Goal: Information Seeking & Learning: Check status

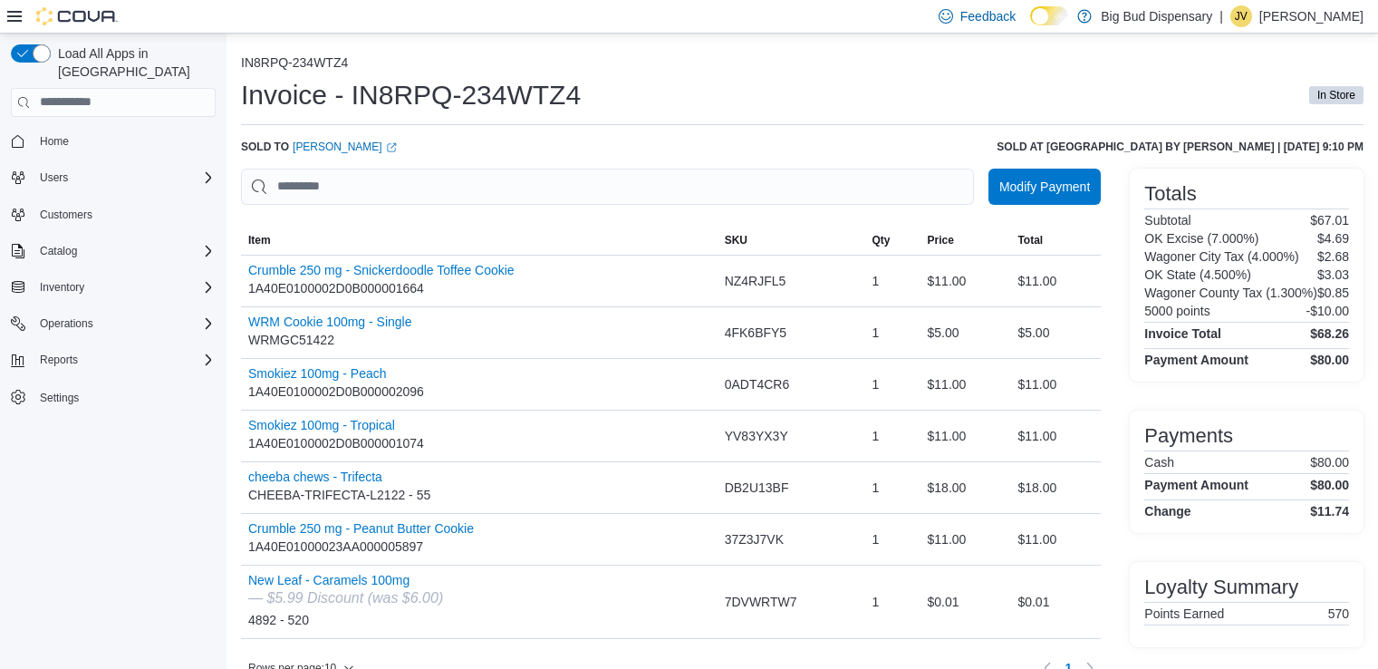
scroll to position [46, 0]
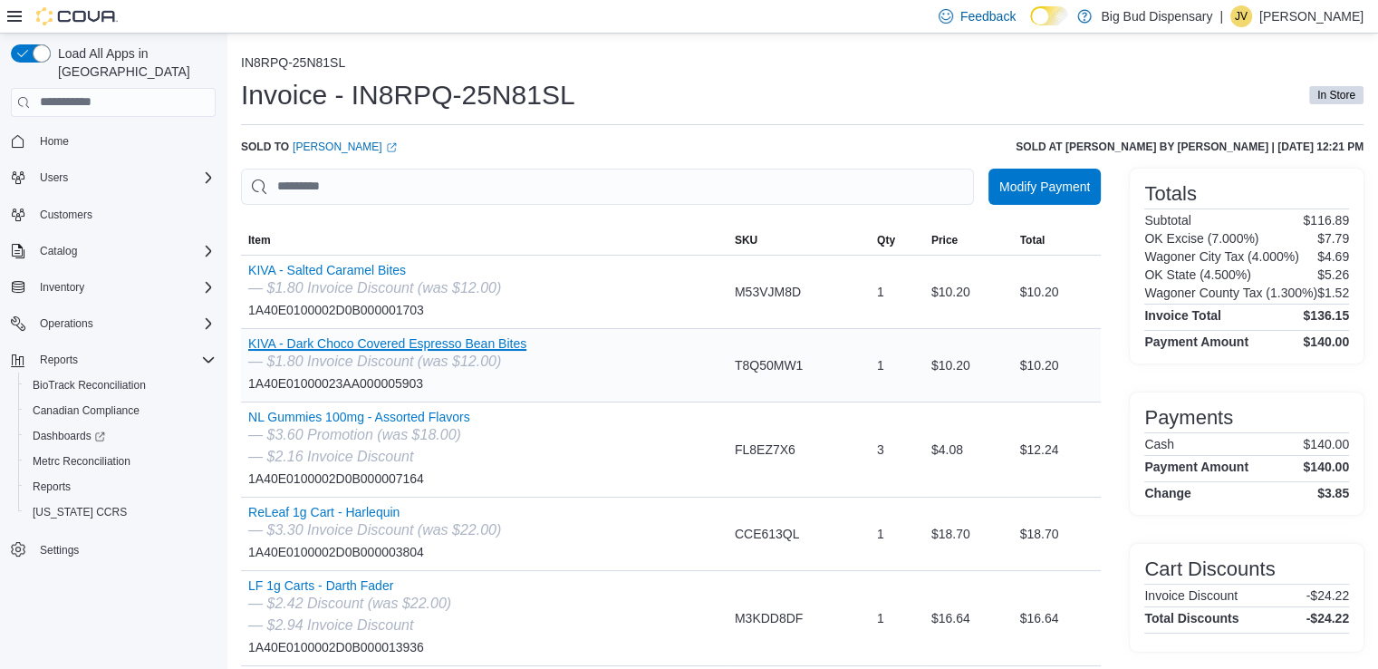
click at [415, 342] on button "KIVA - Dark Choco Covered Espresso Bean Bites" at bounding box center [387, 343] width 278 height 14
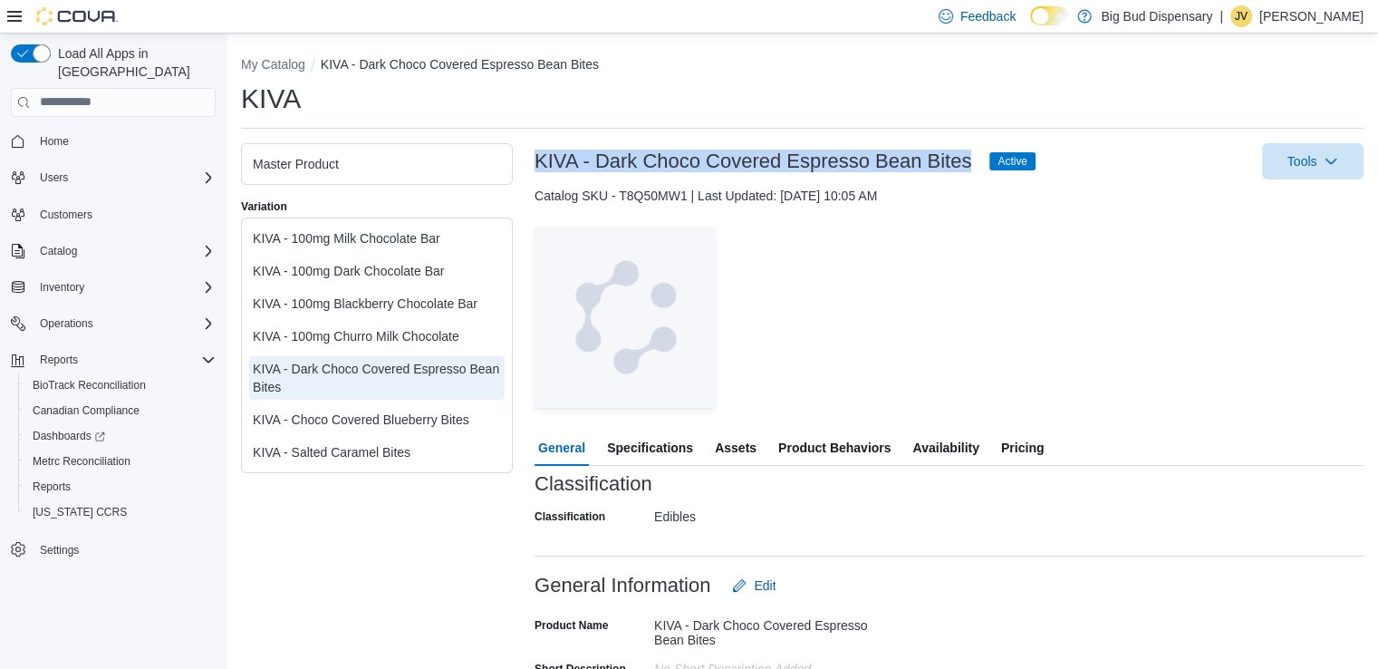
drag, startPoint x: 535, startPoint y: 156, endPoint x: 967, endPoint y: 160, distance: 432.2
click at [967, 160] on h3 "KIVA - Dark Choco Covered Espresso Bean Bites" at bounding box center [753, 161] width 437 height 22
copy h3 "KIVA - Dark Choco Covered Espresso Bean Bites"
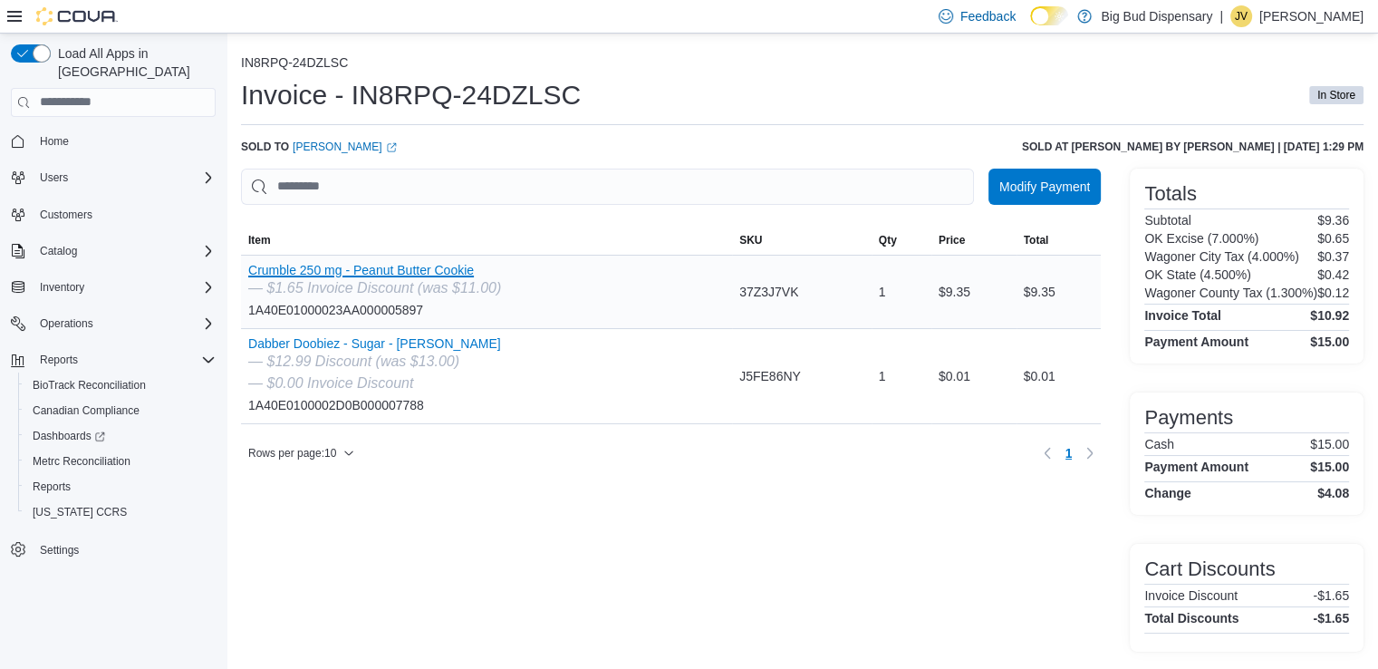
click at [422, 271] on button "Crumble 250 mg - Peanut Butter Cookie" at bounding box center [374, 270] width 253 height 14
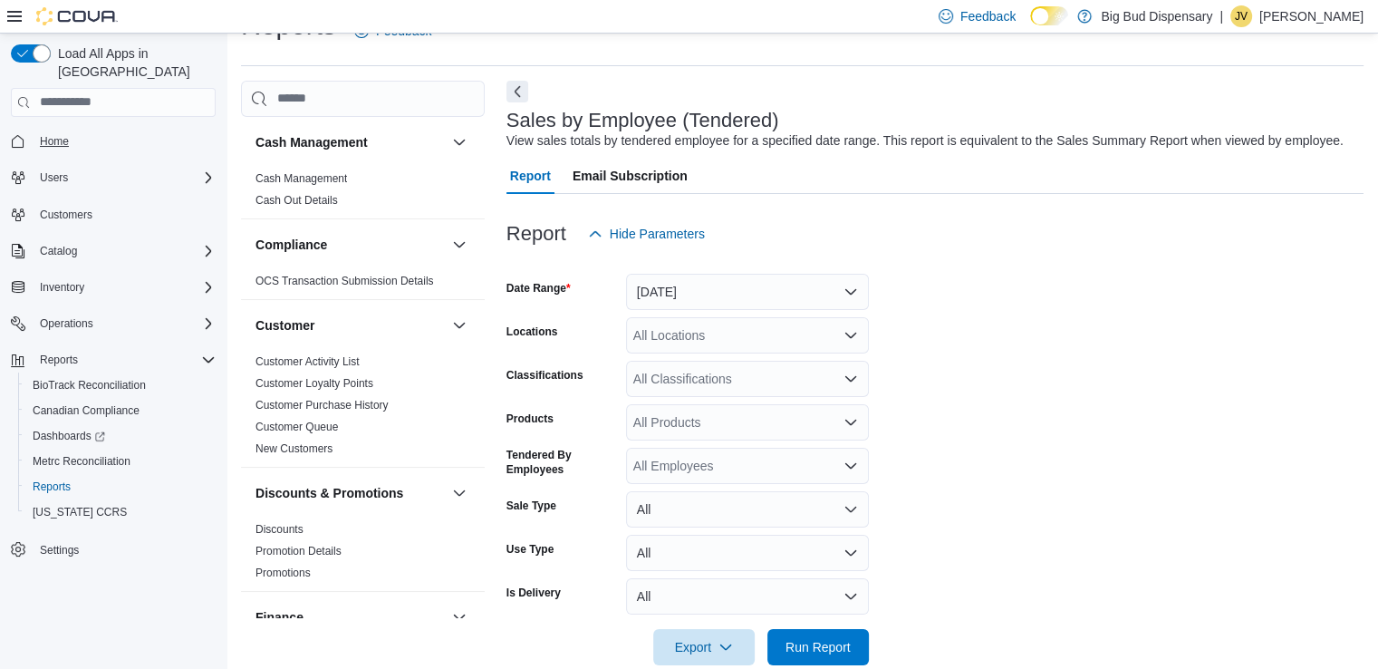
scroll to position [42, 0]
click at [54, 134] on span "Home" at bounding box center [54, 141] width 29 height 14
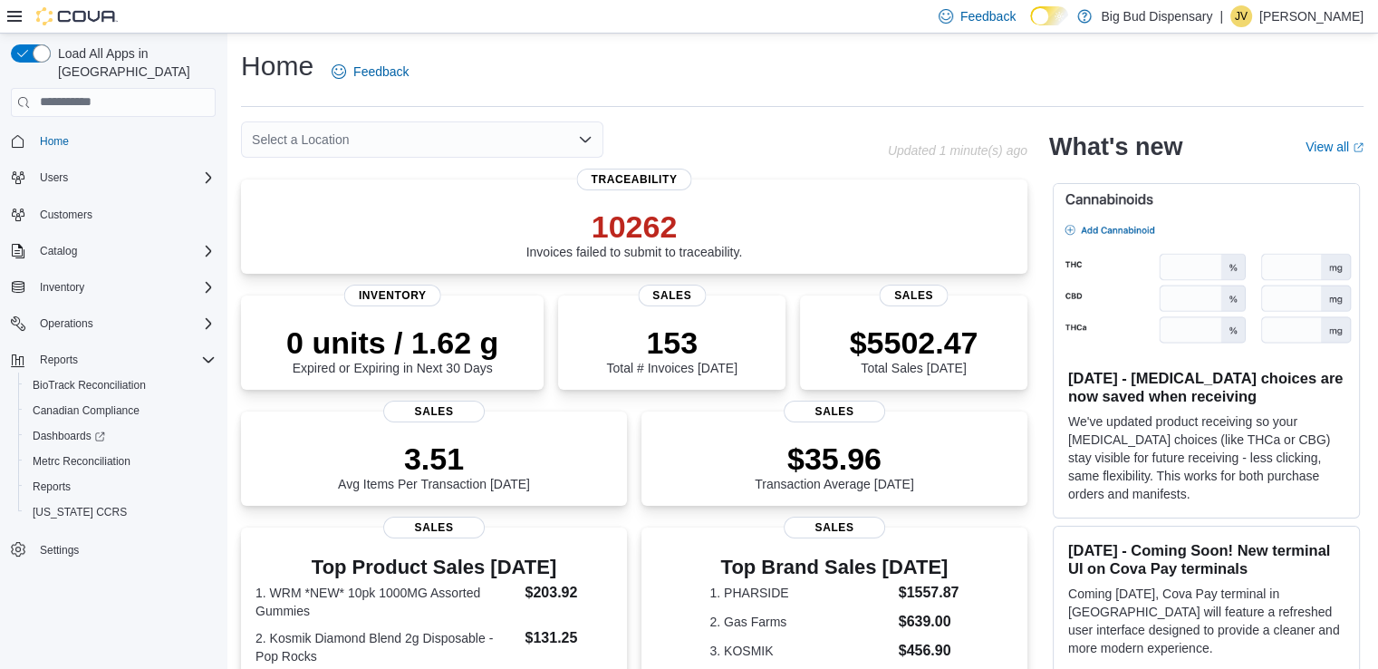
click at [583, 139] on icon "Open list of options" at bounding box center [585, 139] width 11 height 5
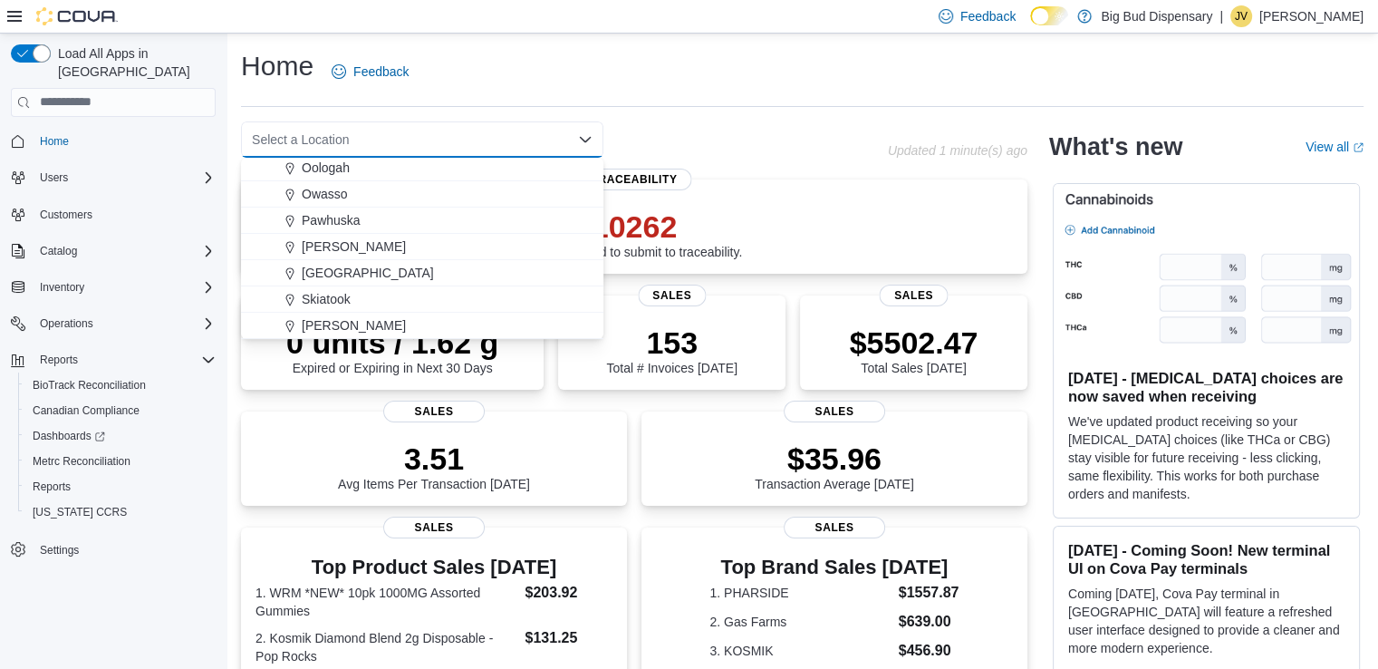
scroll to position [265, 0]
click at [337, 328] on span "[PERSON_NAME]" at bounding box center [354, 326] width 104 height 18
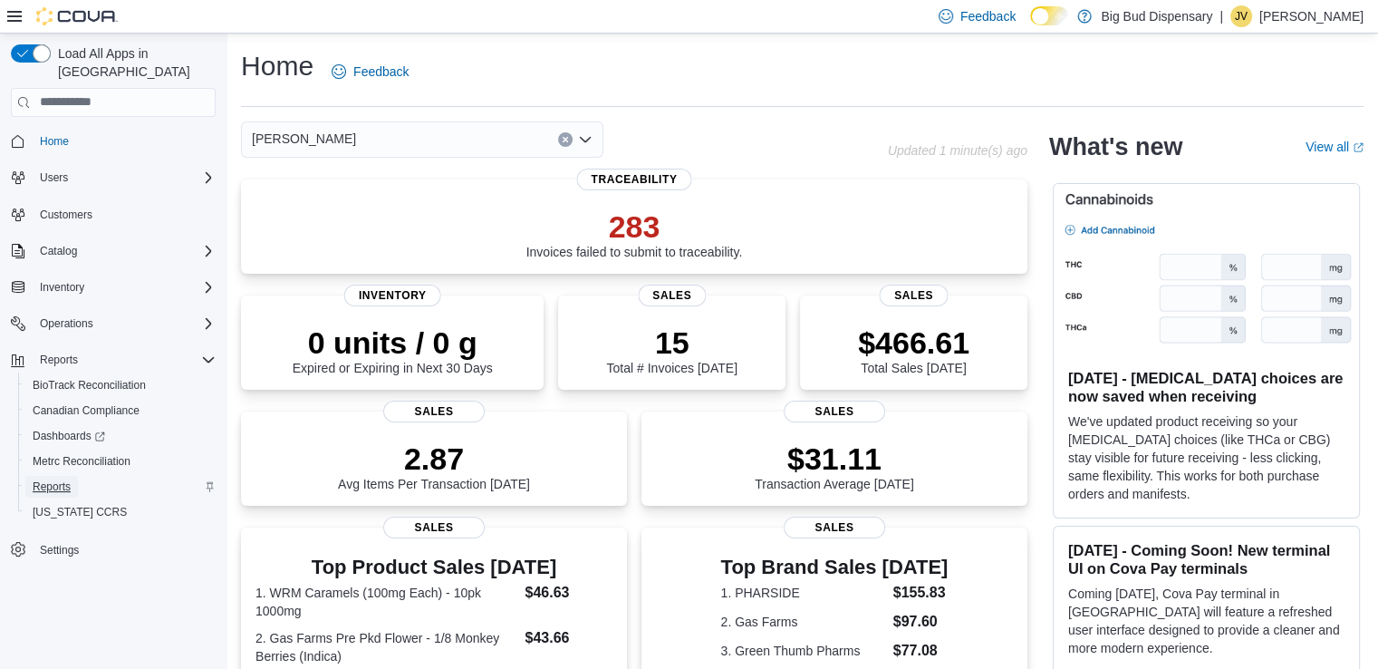
click at [77, 476] on link "Reports" at bounding box center [51, 487] width 53 height 22
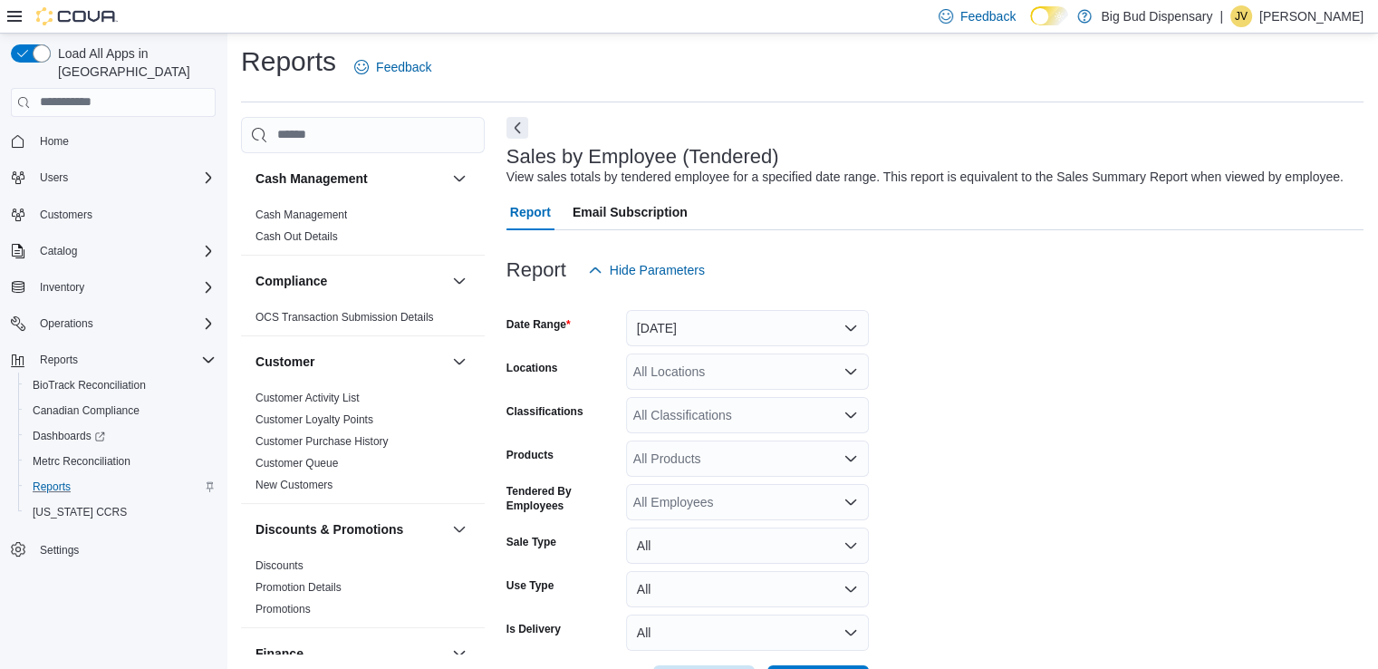
scroll to position [42, 0]
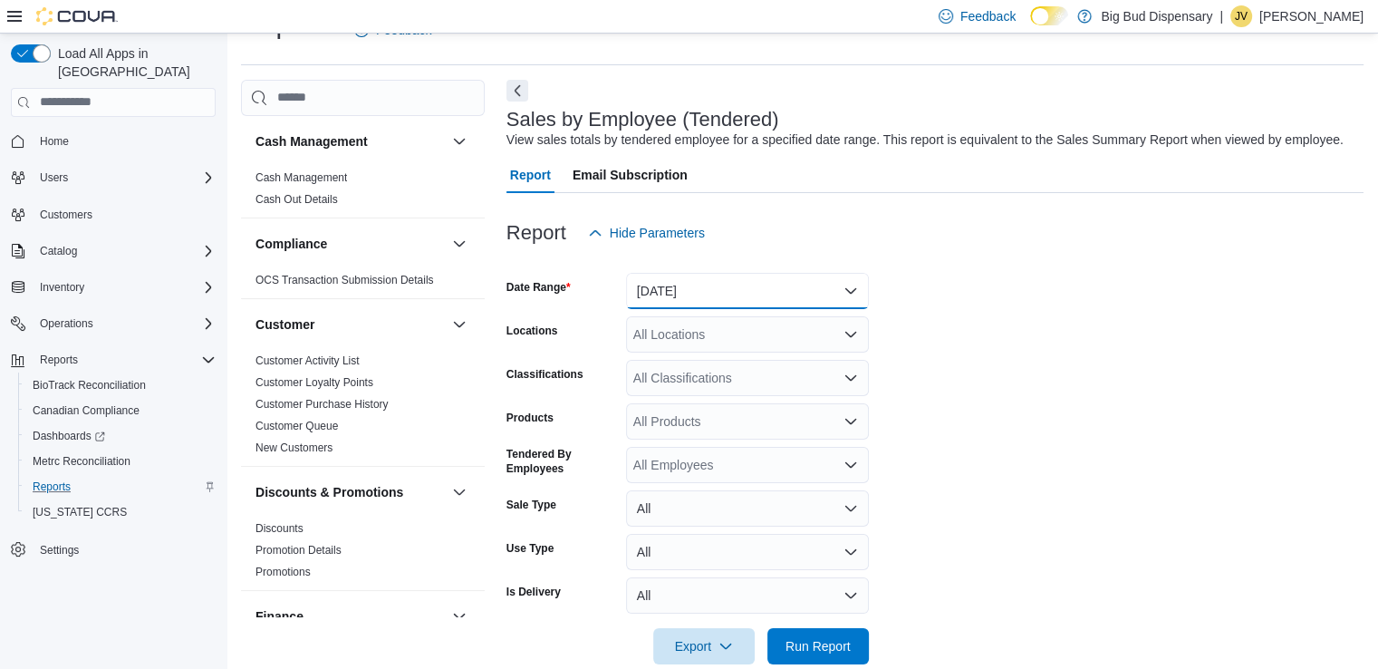
click at [842, 286] on button "[DATE]" at bounding box center [747, 291] width 243 height 36
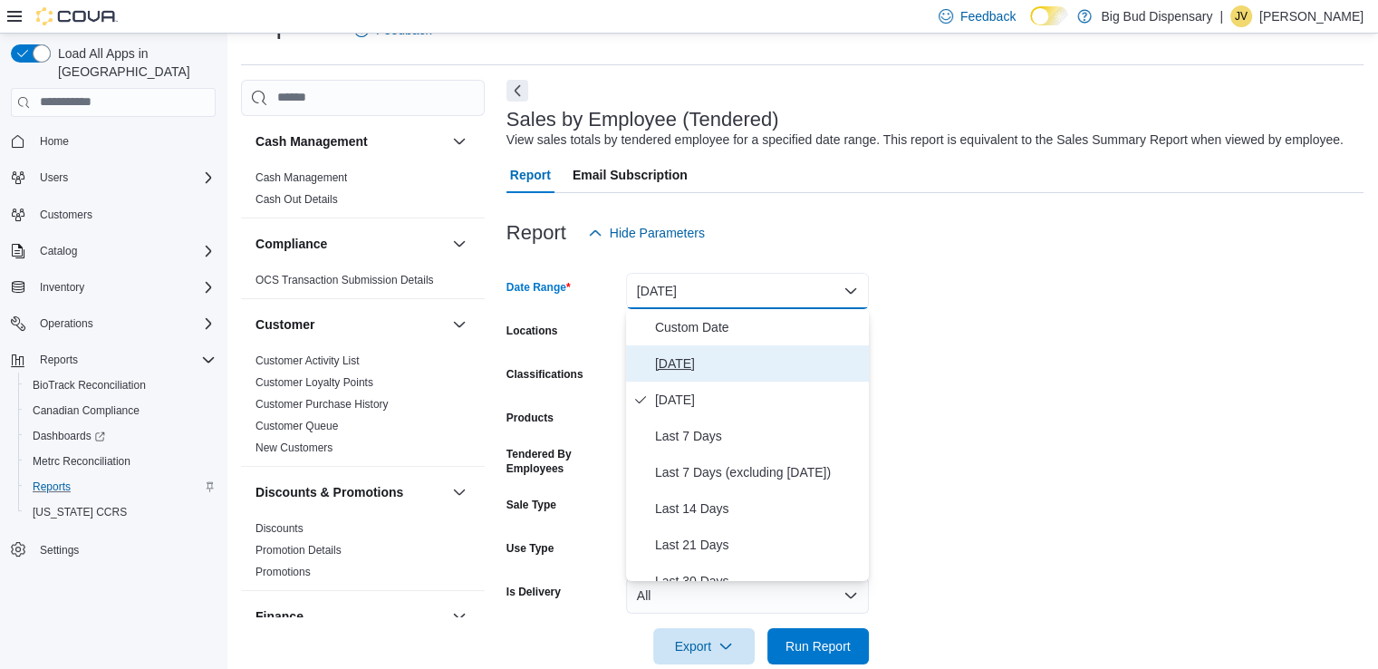
click at [705, 356] on span "[DATE]" at bounding box center [758, 363] width 207 height 22
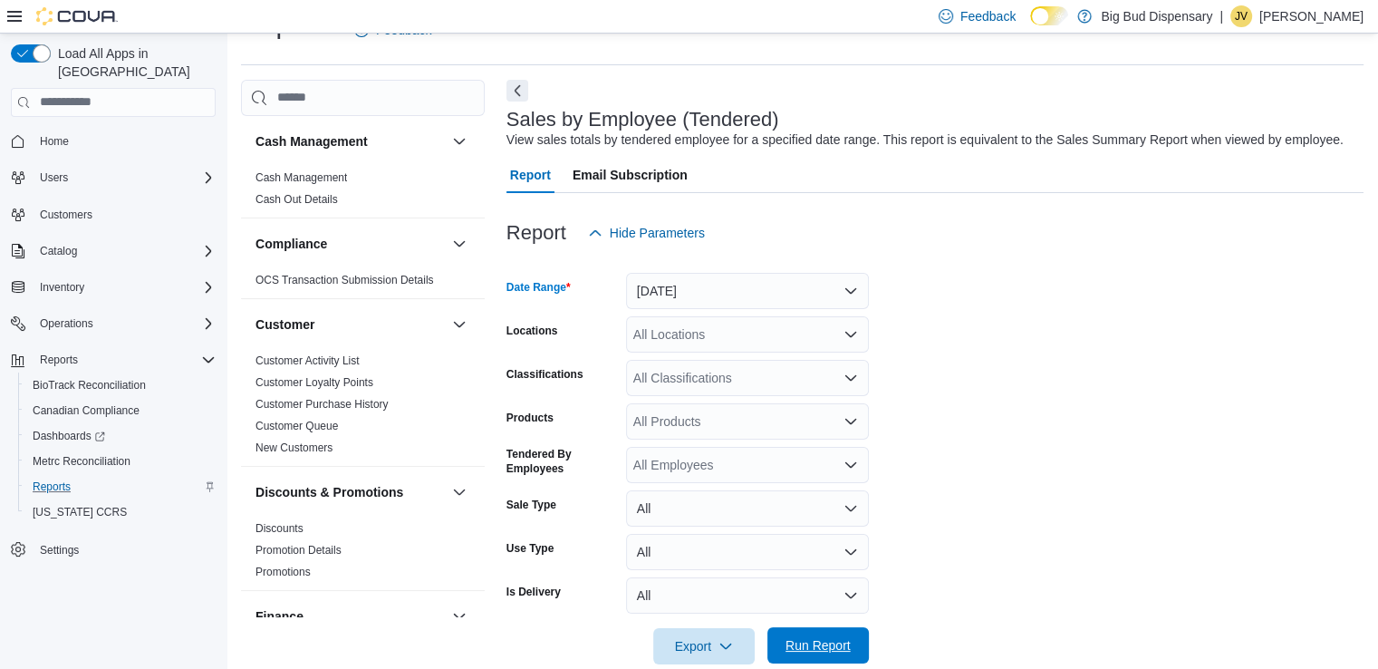
click at [830, 641] on span "Run Report" at bounding box center [818, 645] width 65 height 18
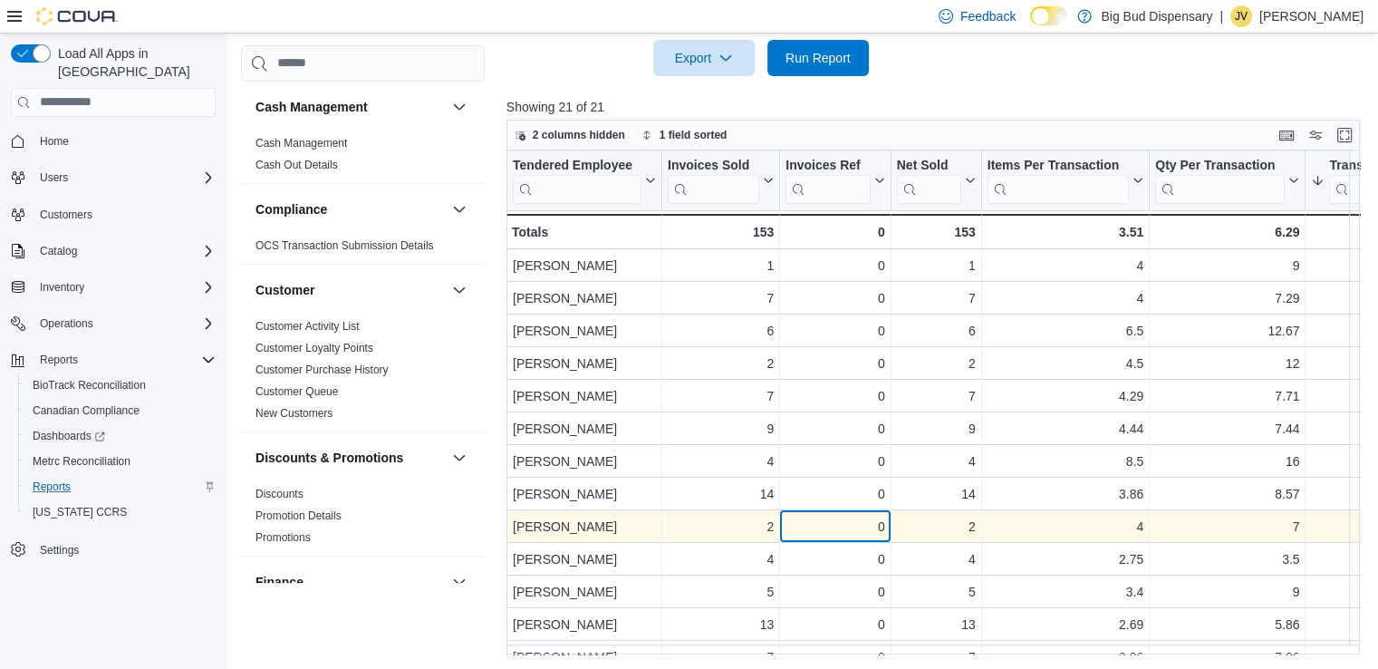
click at [826, 535] on div "0" at bounding box center [835, 527] width 99 height 22
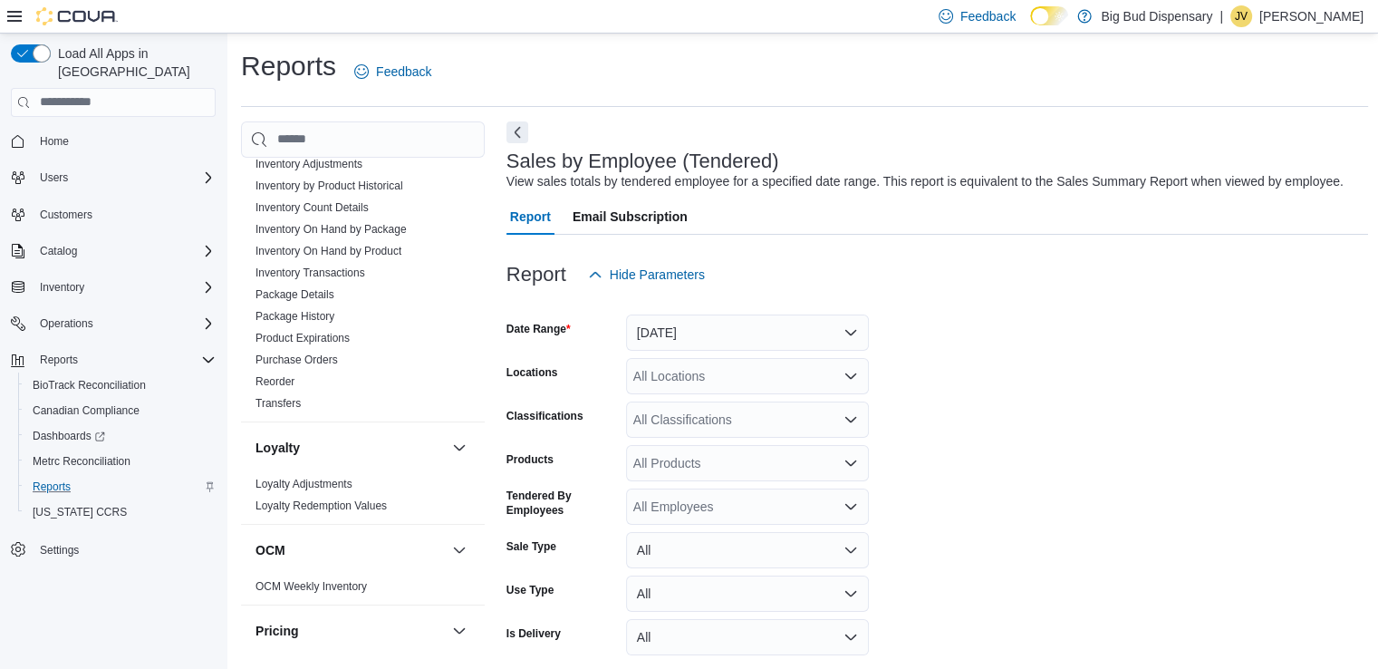
scroll to position [1268, 0]
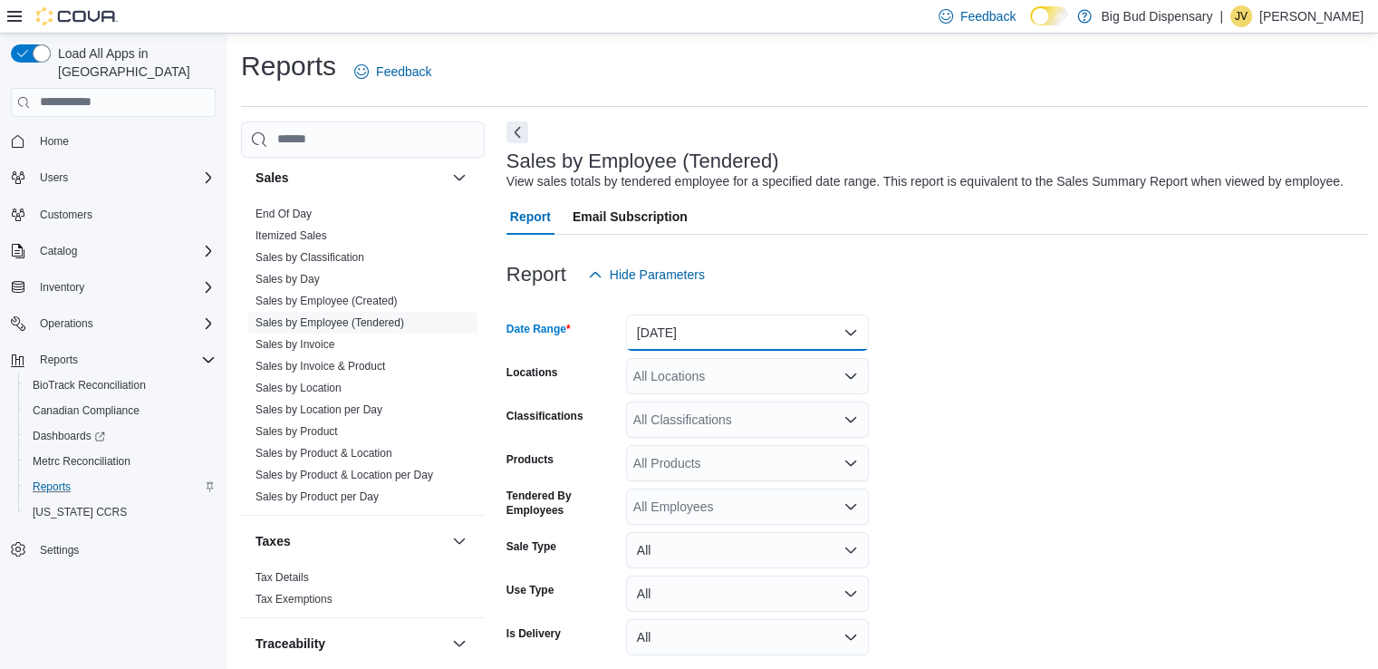
click at [842, 333] on button "[DATE]" at bounding box center [747, 332] width 243 height 36
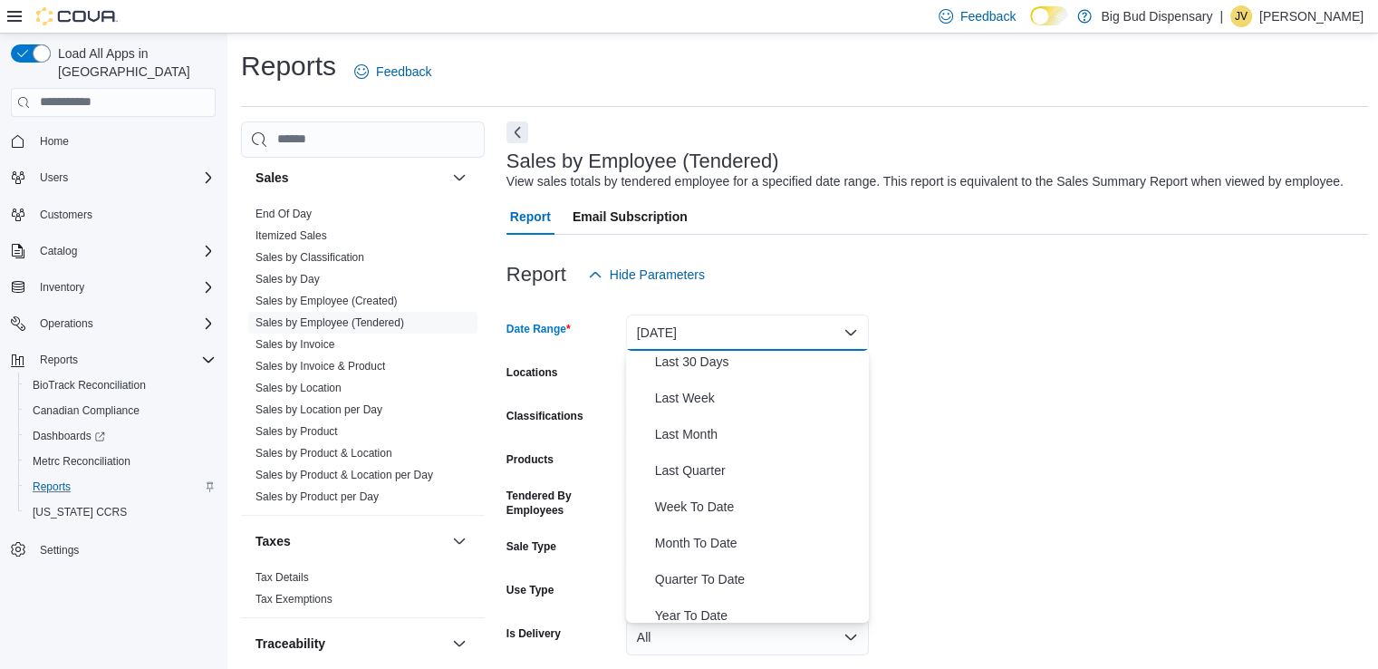
scroll to position [272, 0]
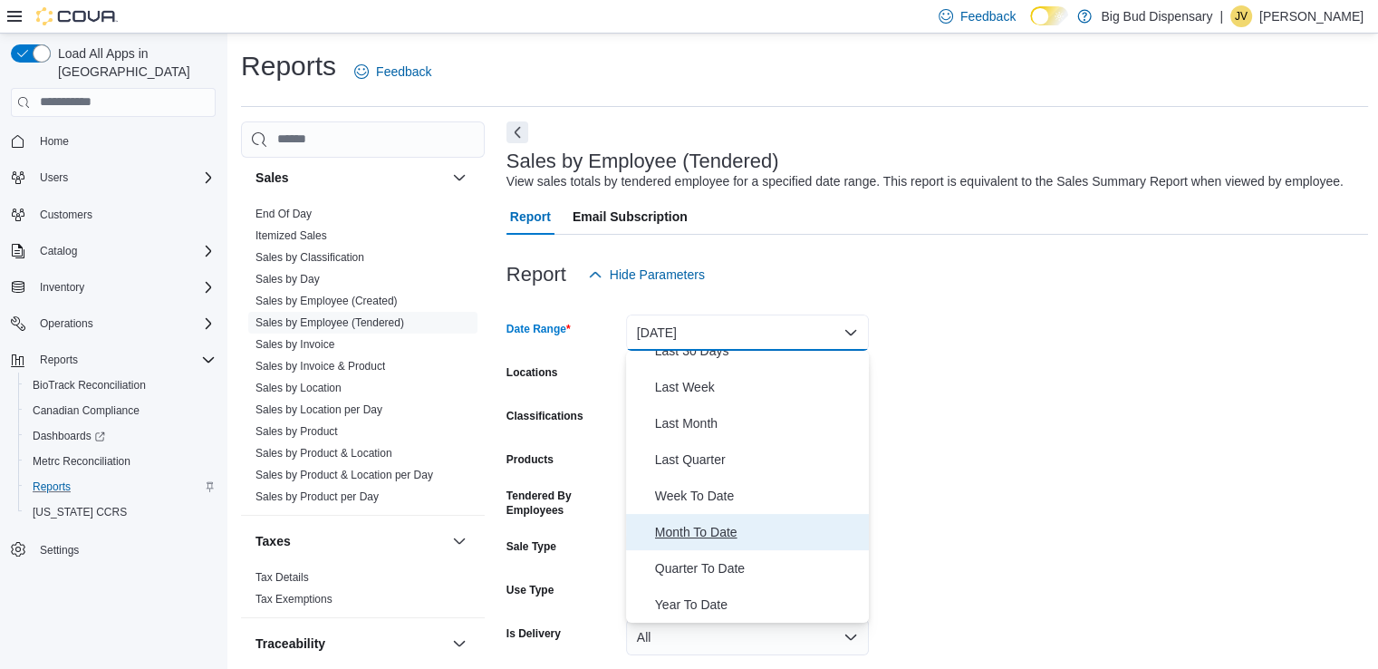
click at [714, 541] on span "Month To Date" at bounding box center [758, 532] width 207 height 22
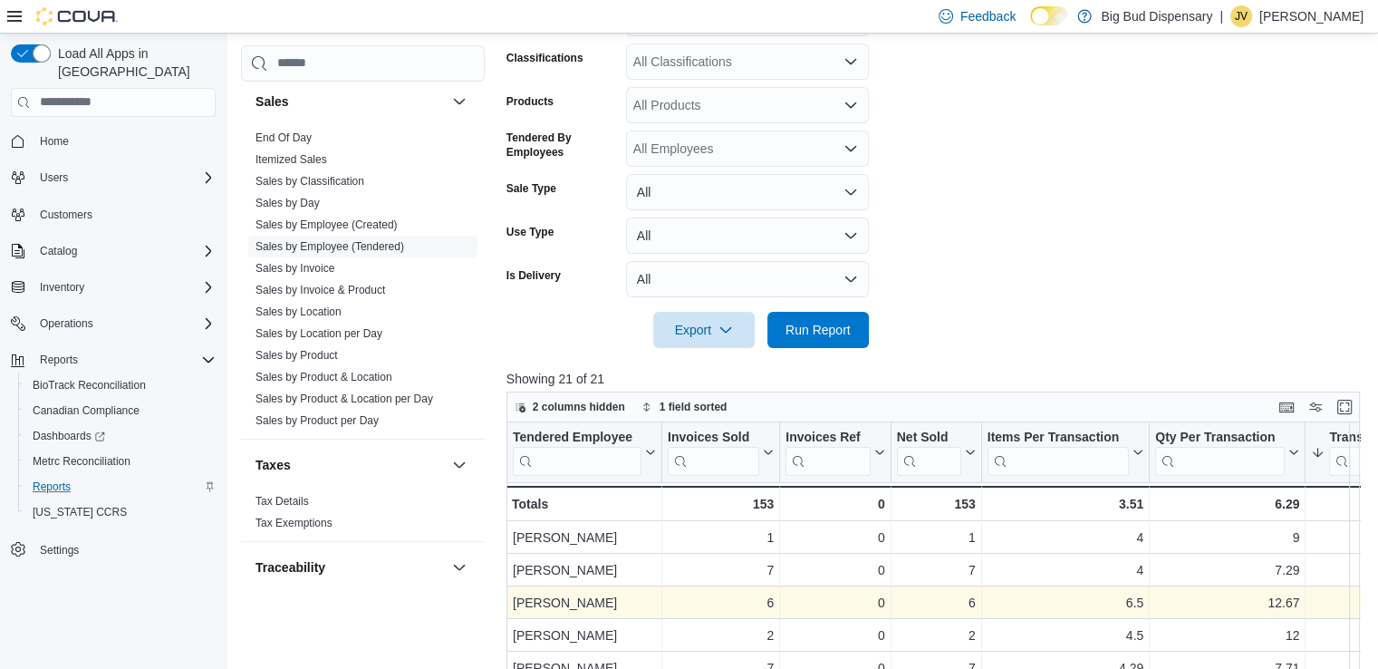
scroll to position [362, 0]
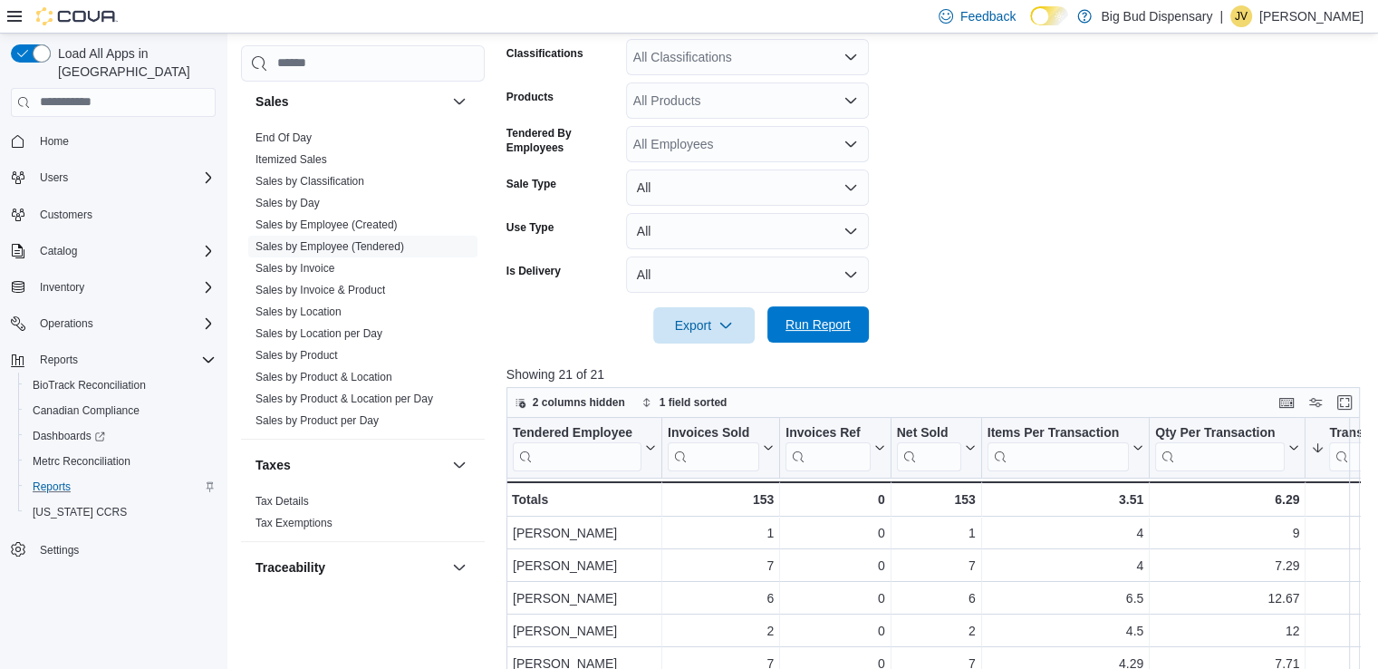
click at [840, 329] on span "Run Report" at bounding box center [818, 324] width 65 height 18
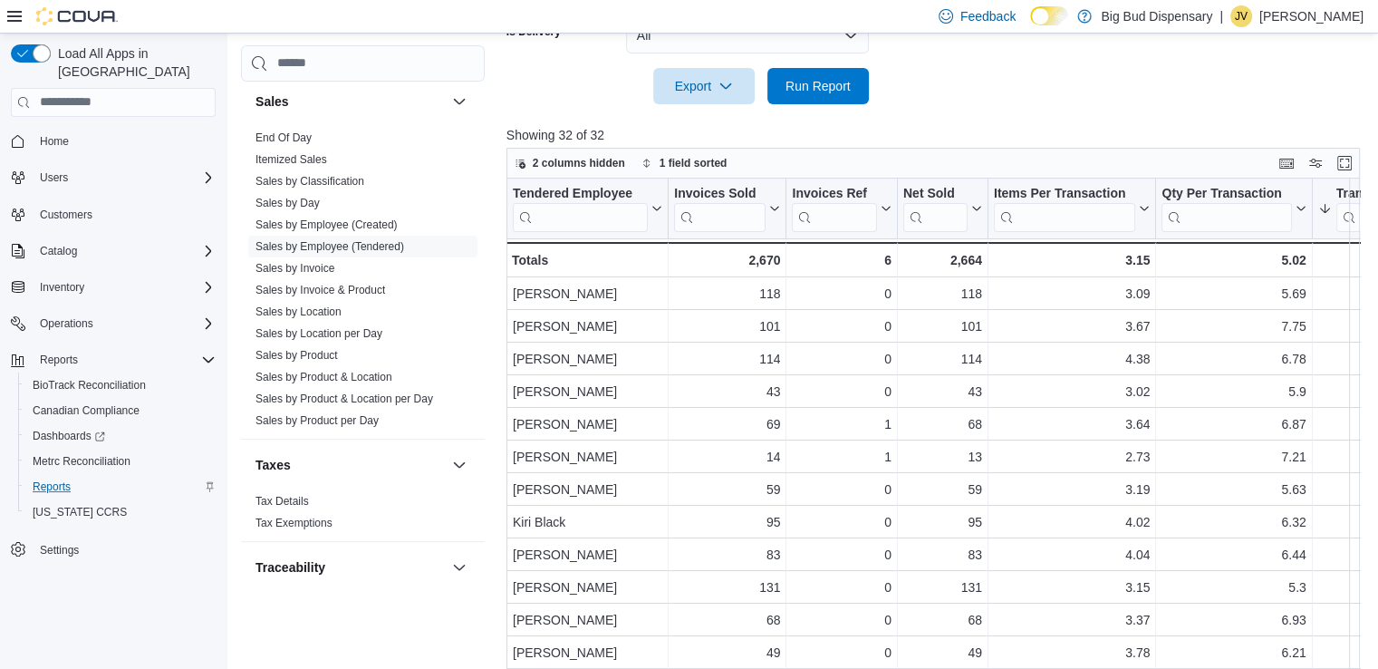
scroll to position [630, 0]
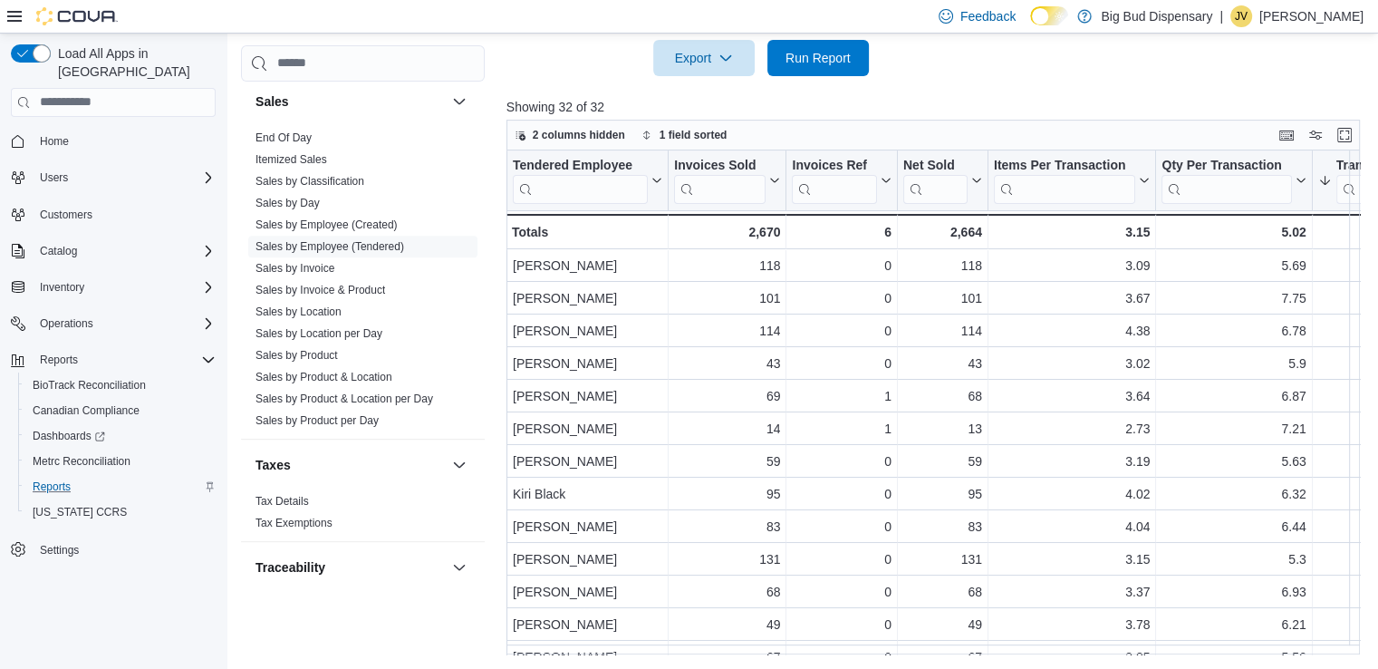
drag, startPoint x: 554, startPoint y: 653, endPoint x: 574, endPoint y: 652, distance: 20.9
click at [576, 654] on div "Reports Feedback Cash Management Cash Management Cash Out Details Compliance OC…" at bounding box center [805, 36] width 1156 height 1265
